Goal: Information Seeking & Learning: Find specific fact

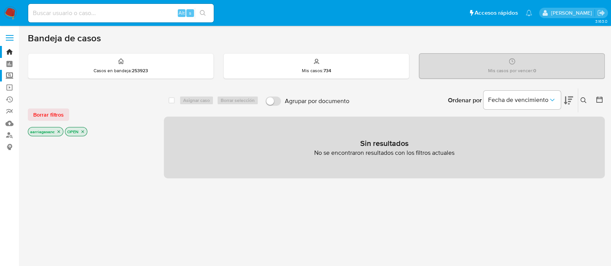
click at [9, 73] on label "Screening" at bounding box center [46, 76] width 92 height 12
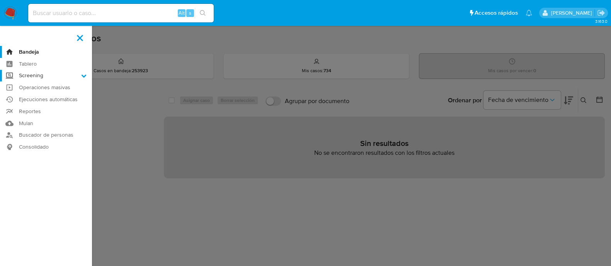
click at [0, 0] on input "Screening" at bounding box center [0, 0] width 0 height 0
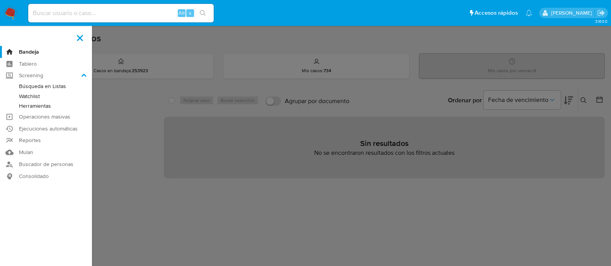
click at [35, 93] on link "Watchlist" at bounding box center [46, 97] width 92 height 10
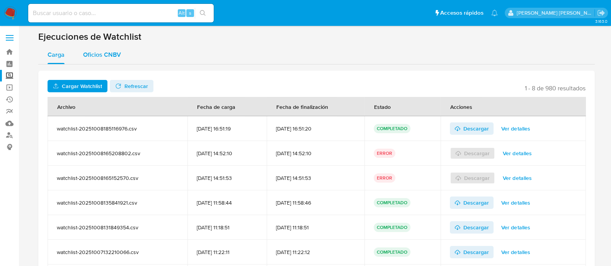
click at [106, 61] on div "Oficios CNBV" at bounding box center [102, 55] width 38 height 19
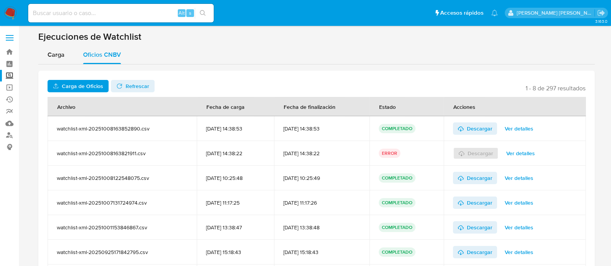
click at [95, 88] on span "Carga de Oficios" at bounding box center [82, 86] width 41 height 12
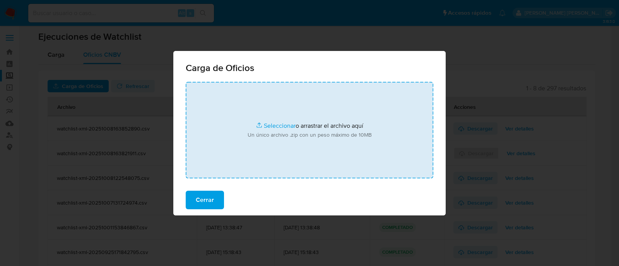
click at [265, 121] on input "file" at bounding box center [309, 130] width 247 height 97
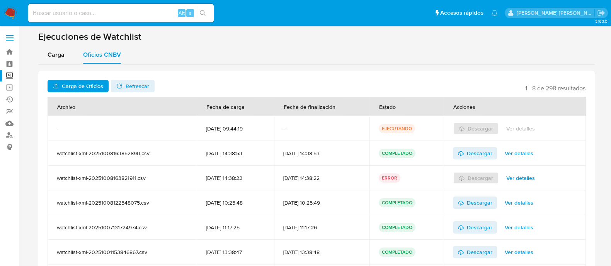
click at [139, 86] on span "Refrescar" at bounding box center [138, 86] width 24 height 12
click at [464, 128] on icon at bounding box center [461, 128] width 5 height 3
click at [10, 76] on label "Screening" at bounding box center [46, 76] width 92 height 12
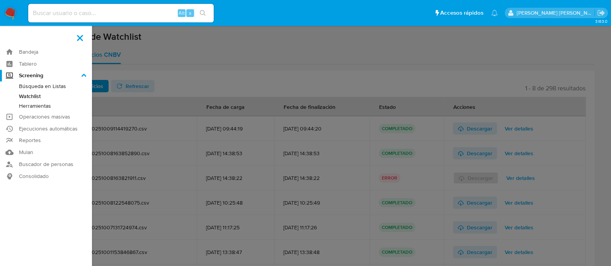
click at [0, 0] on input "Screening" at bounding box center [0, 0] width 0 height 0
click at [50, 88] on link "Búsqueda en Listas" at bounding box center [46, 87] width 92 height 10
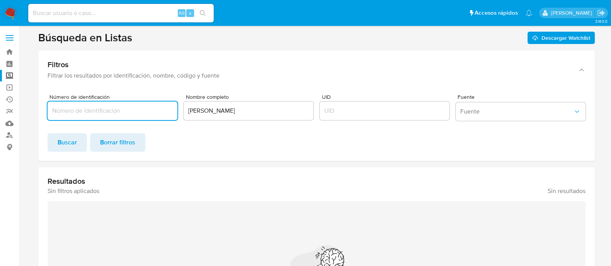
click at [231, 113] on input "JUAN PABLO HERNÁNDEZ GONZÁLEZ" at bounding box center [249, 111] width 130 height 10
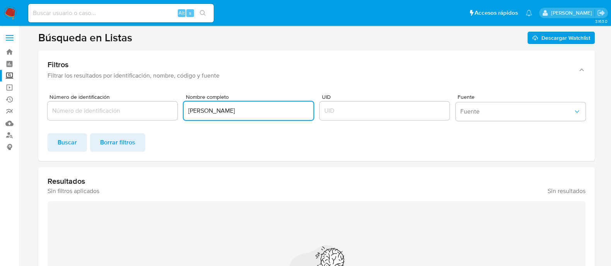
click at [231, 113] on input "JUAN PABLO HERNÁNDEZ GONZÁLEZ" at bounding box center [249, 111] width 130 height 10
paste input "ESCALANTE MORA"
type input "LUBIA ADRIANA ESCALANTE MORA"
click at [58, 143] on span "Buscar" at bounding box center [67, 142] width 19 height 17
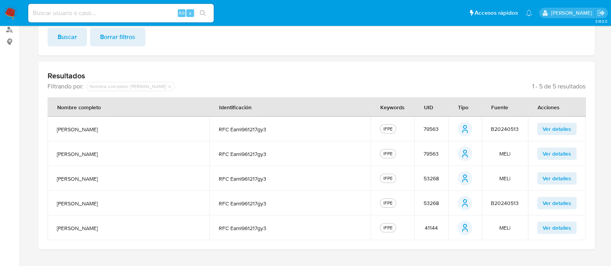
scroll to position [121, 0]
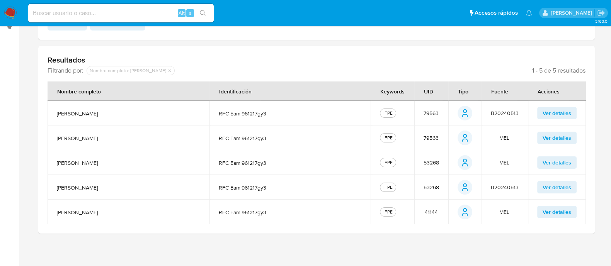
click at [435, 111] on span "79563" at bounding box center [431, 113] width 15 height 7
